Goal: Find specific page/section: Find specific page/section

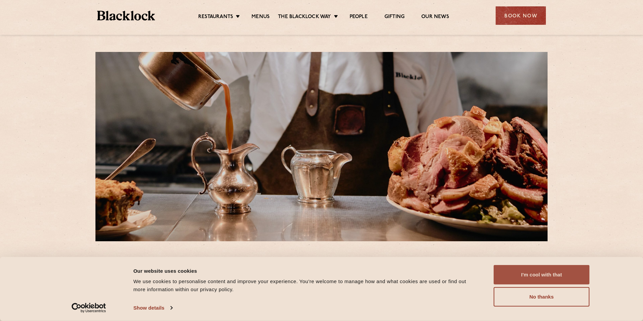
click at [557, 271] on button "I'm cool with that" at bounding box center [542, 274] width 96 height 19
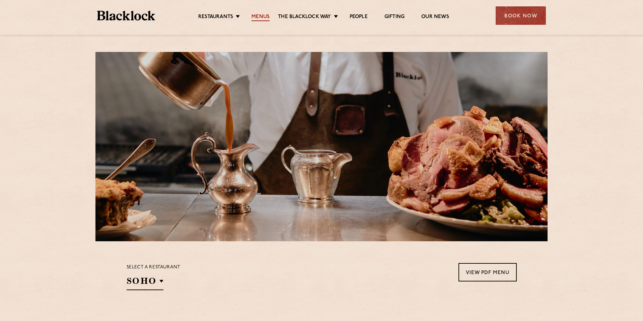
click at [255, 17] on link "Menus" at bounding box center [260, 17] width 18 height 7
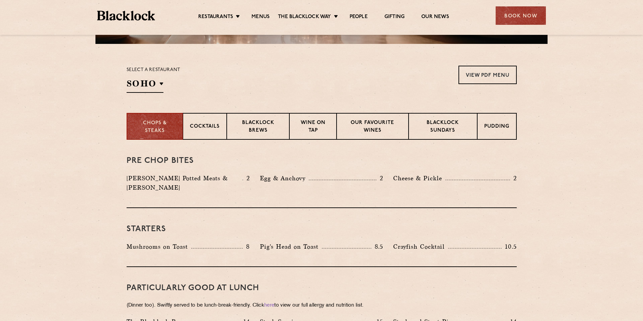
scroll to position [197, 0]
click at [164, 89] on div "Select a restaurant [GEOGRAPHIC_DATA] [GEOGRAPHIC_DATA] [GEOGRAPHIC_DATA] [GEOG…" at bounding box center [154, 79] width 54 height 27
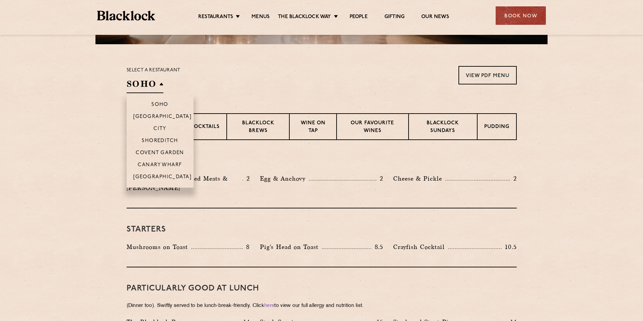
click at [158, 85] on h2 "SOHO" at bounding box center [145, 85] width 37 height 15
click at [160, 127] on p "City" at bounding box center [159, 129] width 13 height 7
